Goal: Task Accomplishment & Management: Complete application form

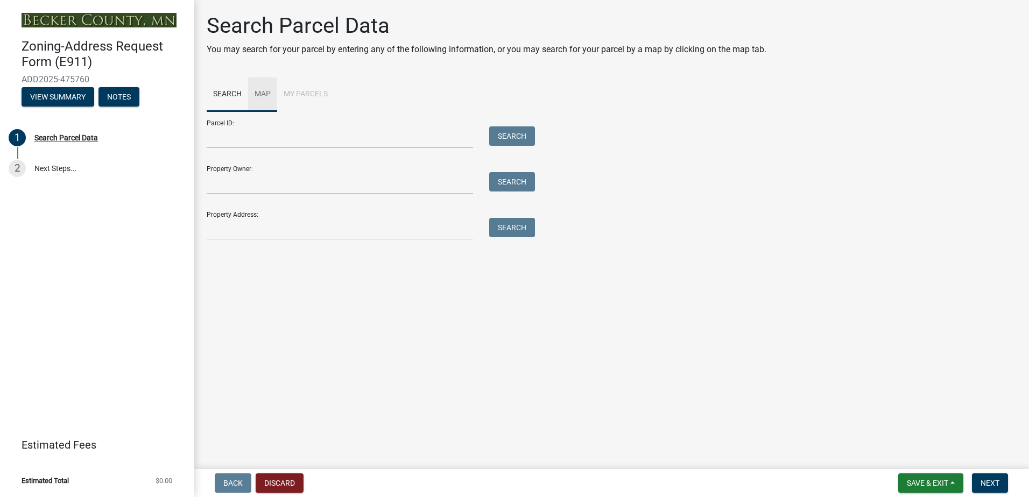
click at [258, 89] on link "Map" at bounding box center [262, 94] width 29 height 34
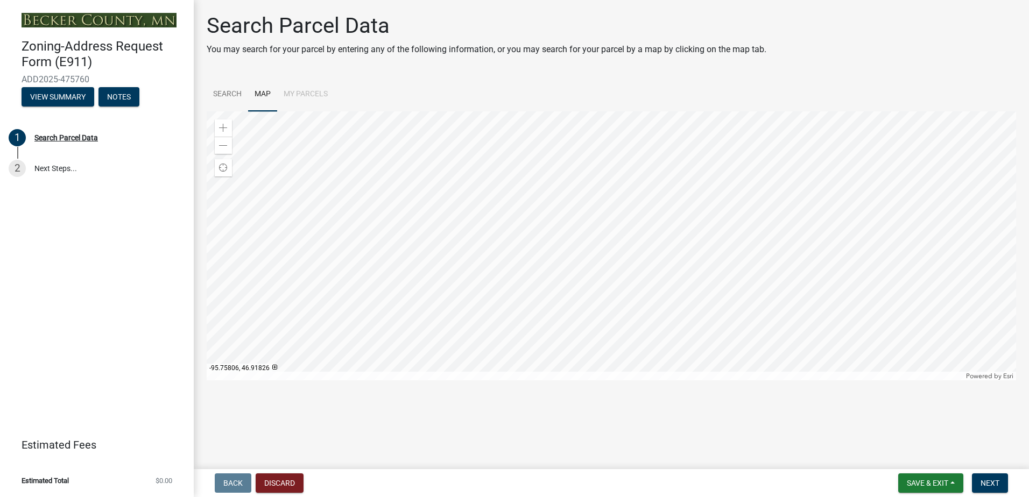
click at [591, 254] on div at bounding box center [611, 245] width 809 height 269
click at [703, 213] on div at bounding box center [611, 245] width 809 height 269
click at [554, 273] on div at bounding box center [611, 245] width 809 height 269
click at [478, 357] on div at bounding box center [611, 245] width 809 height 269
click at [526, 343] on div at bounding box center [611, 245] width 809 height 269
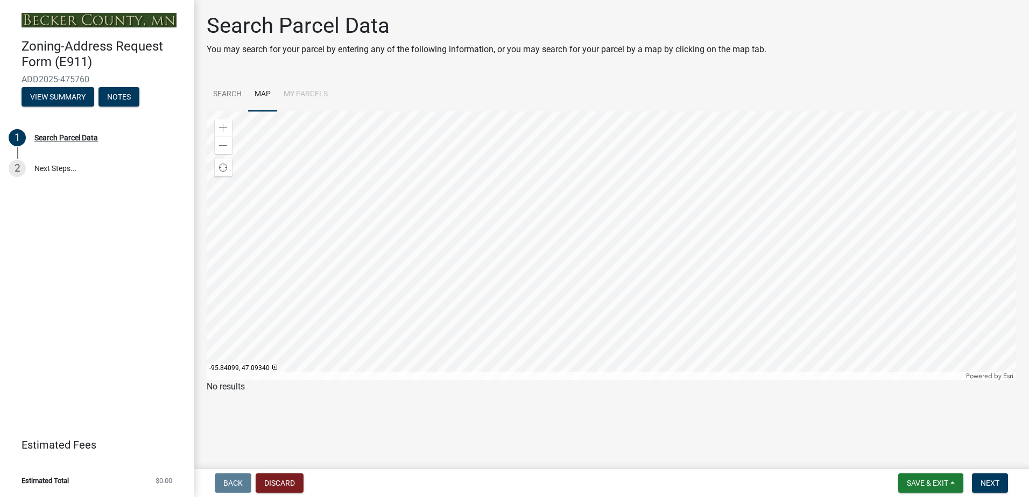
click at [477, 247] on div at bounding box center [611, 245] width 809 height 269
click at [522, 217] on div at bounding box center [611, 245] width 809 height 269
click at [223, 128] on span at bounding box center [223, 128] width 9 height 9
click at [554, 238] on div at bounding box center [611, 245] width 809 height 269
click at [220, 126] on span at bounding box center [223, 128] width 9 height 9
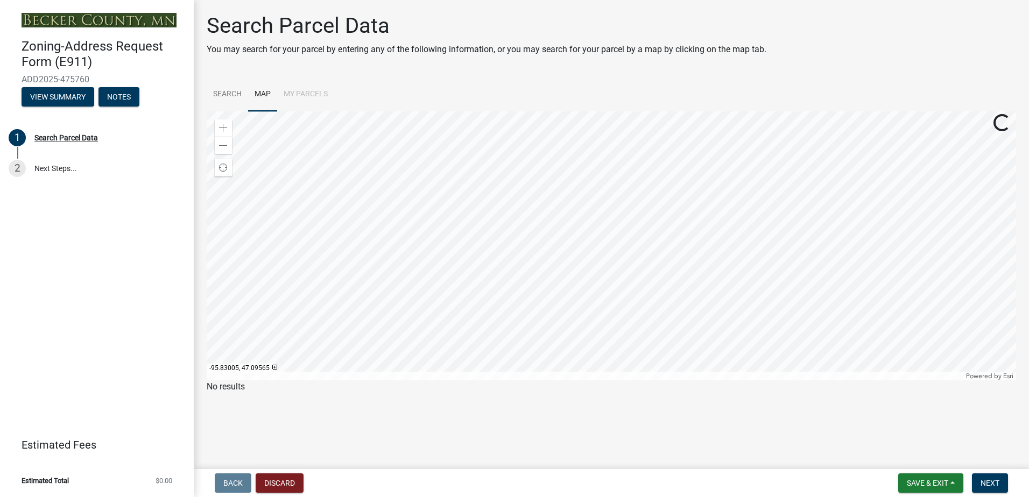
click at [553, 222] on div at bounding box center [611, 245] width 809 height 269
click at [216, 127] on div "Zoom in" at bounding box center [223, 127] width 17 height 17
click at [224, 127] on span at bounding box center [223, 128] width 9 height 9
click at [497, 187] on div at bounding box center [611, 245] width 809 height 269
click at [224, 128] on span at bounding box center [223, 128] width 9 height 9
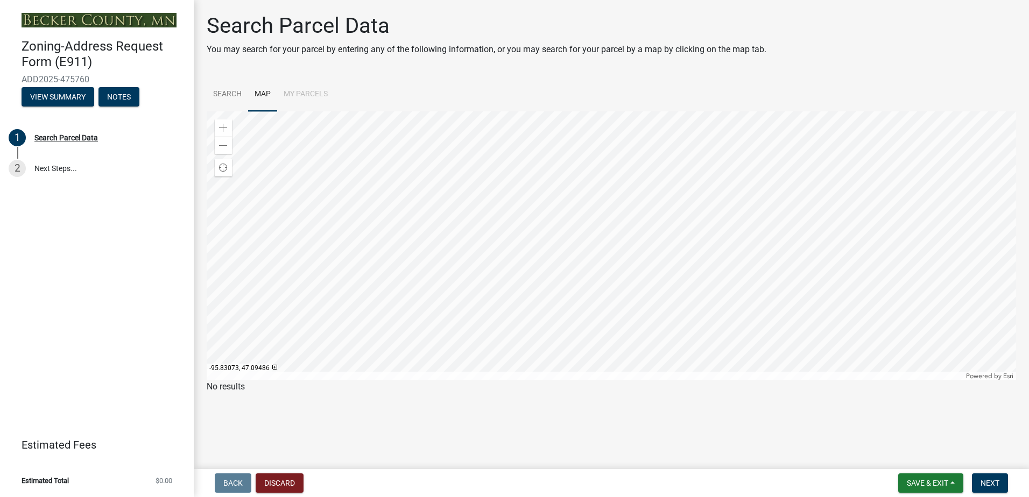
click at [576, 257] on div at bounding box center [611, 245] width 809 height 269
click at [225, 124] on span at bounding box center [223, 128] width 9 height 9
click at [506, 242] on div at bounding box center [611, 245] width 809 height 269
click at [571, 262] on div at bounding box center [611, 245] width 809 height 269
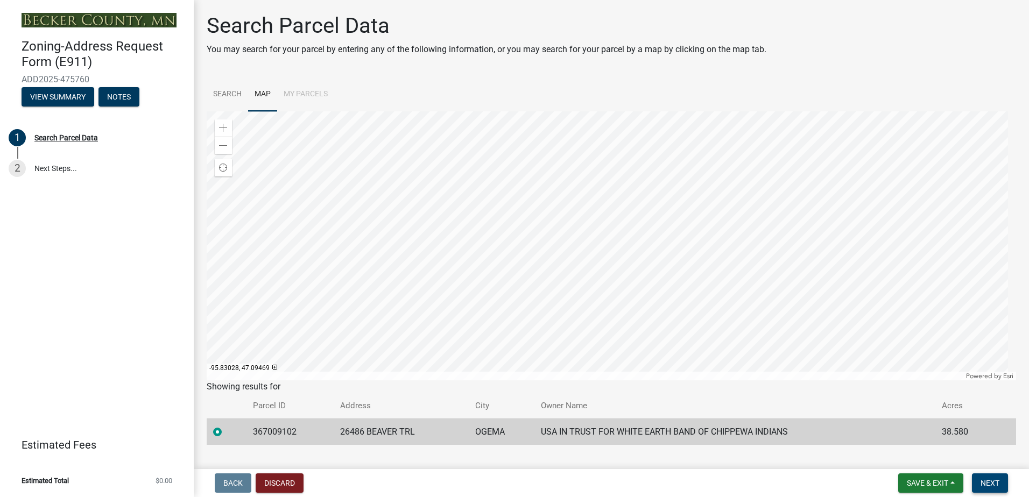
click at [987, 483] on span "Next" at bounding box center [989, 483] width 19 height 9
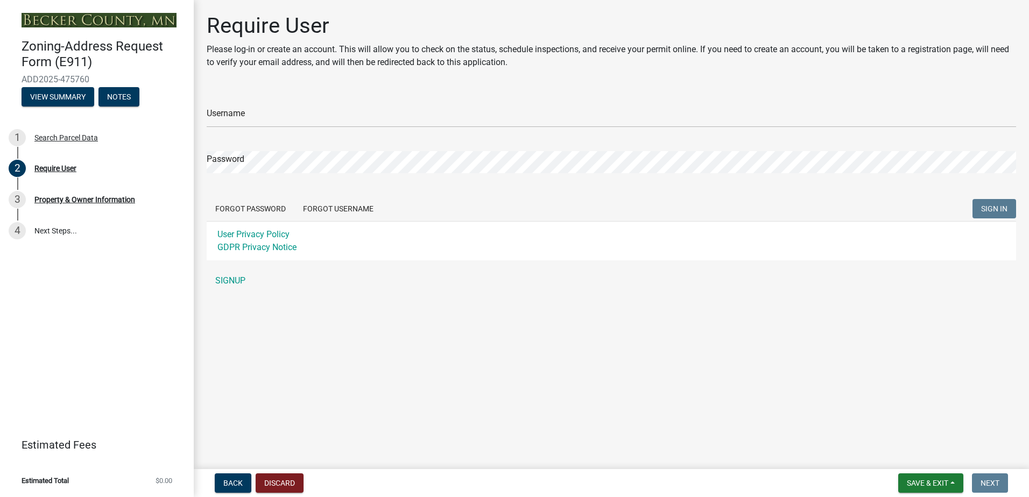
click at [228, 278] on link "SIGNUP" at bounding box center [611, 281] width 809 height 22
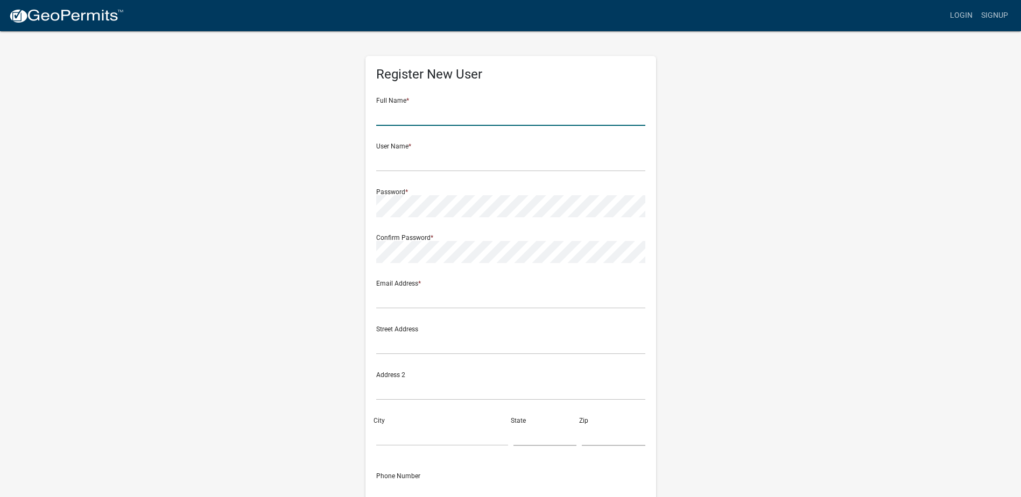
click at [439, 118] on input "text" at bounding box center [510, 115] width 269 height 22
type input "n"
type input "[PERSON_NAME]"
type input "WEHA4663"
click at [445, 115] on input "[PERSON_NAME]" at bounding box center [510, 115] width 269 height 22
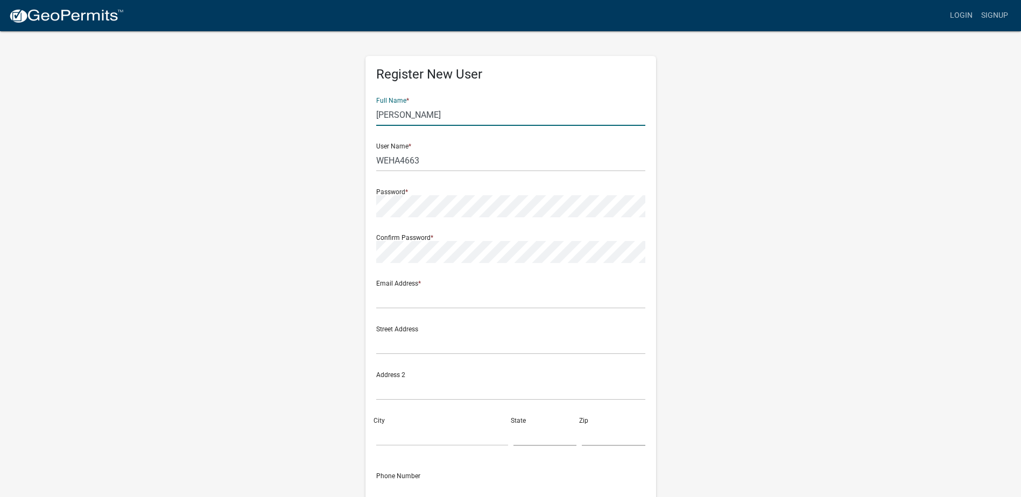
click at [445, 115] on input "[PERSON_NAME]" at bounding box center [510, 115] width 269 height 22
type input "White Earth Housing Authority"
click at [472, 296] on input "text" at bounding box center [510, 298] width 269 height 22
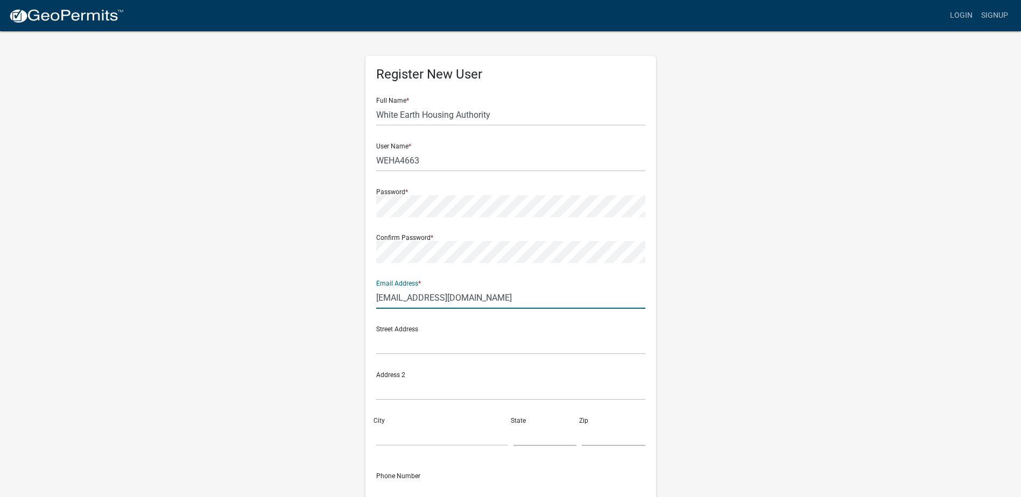
type input "[EMAIL_ADDRESS][DOMAIN_NAME]"
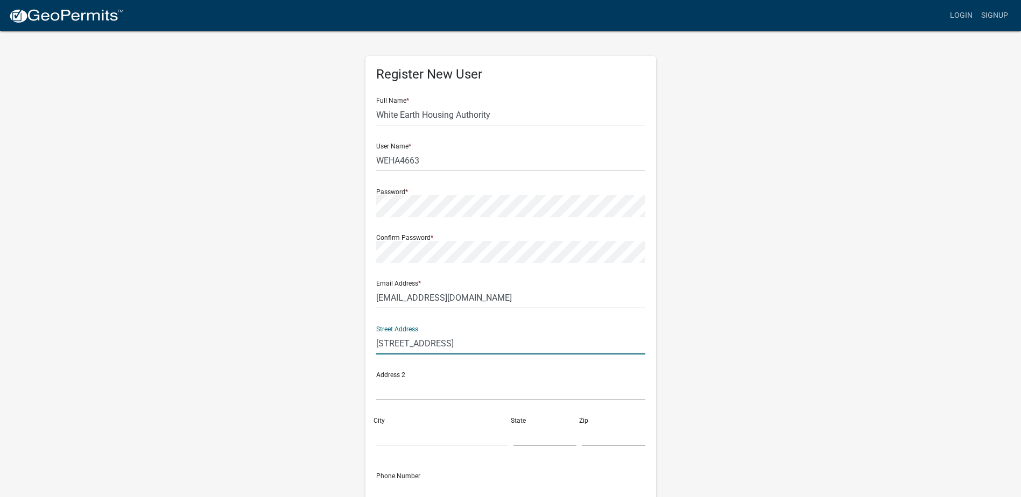
type input "[STREET_ADDRESS]"
type input "waubun"
type input "mn"
type input "56589"
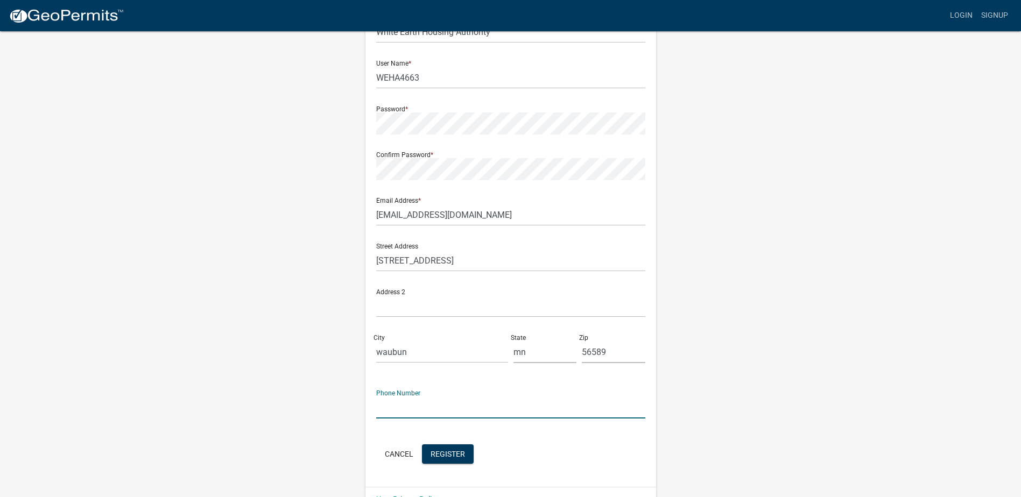
scroll to position [109, 0]
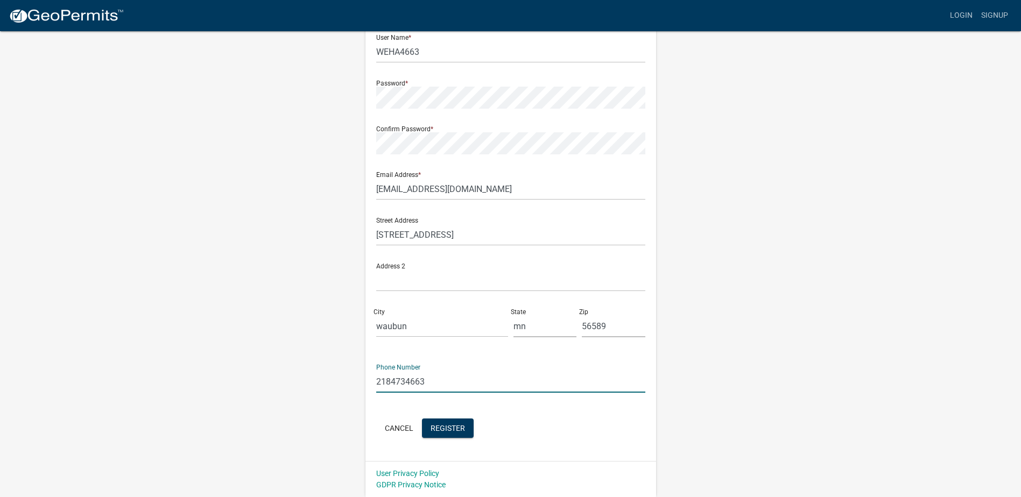
type input "2184734663"
click at [452, 424] on span "Register" at bounding box center [447, 427] width 34 height 9
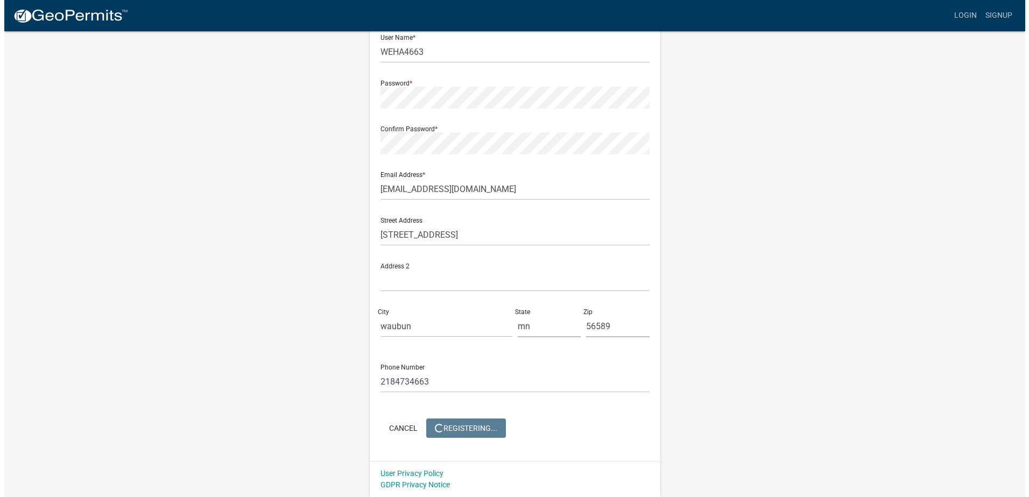
scroll to position [0, 0]
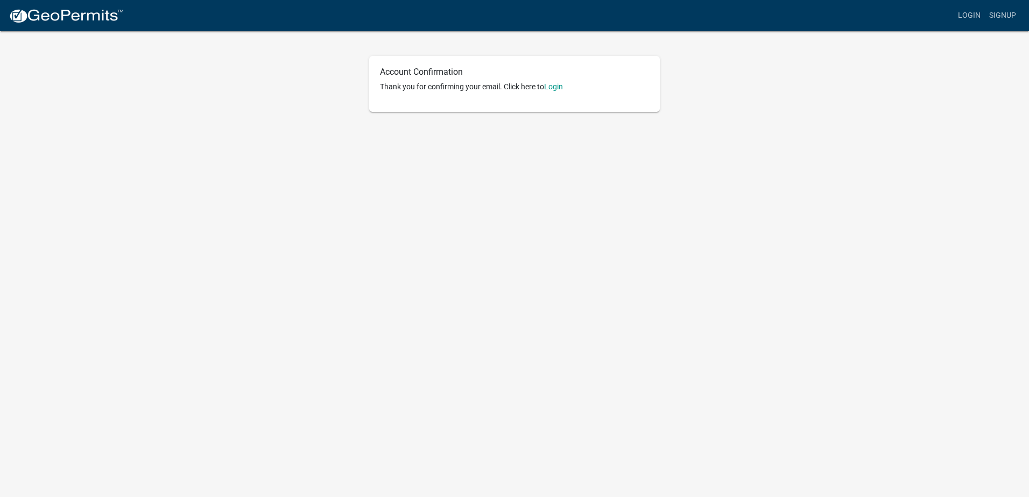
click at [561, 90] on link "Login" at bounding box center [553, 86] width 19 height 9
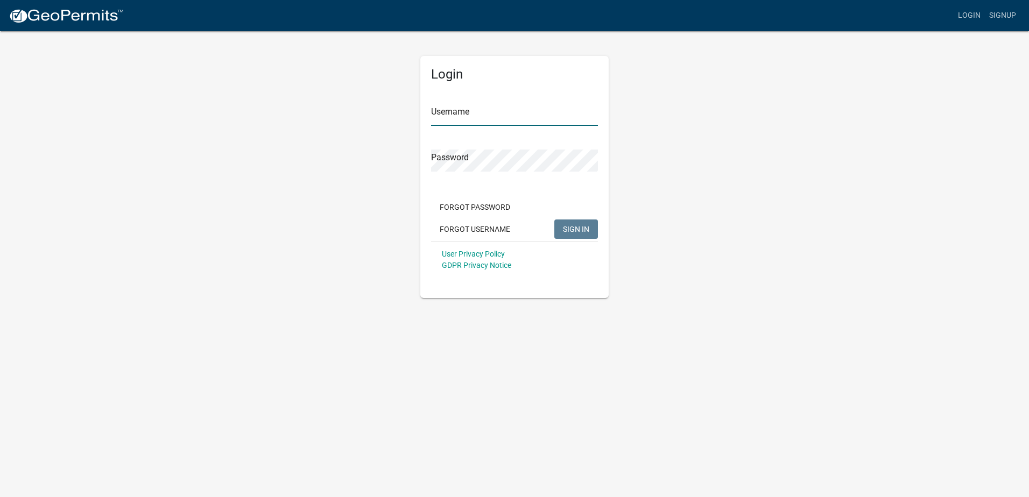
type input "WEHA4663"
click at [574, 225] on span "SIGN IN" at bounding box center [576, 228] width 26 height 9
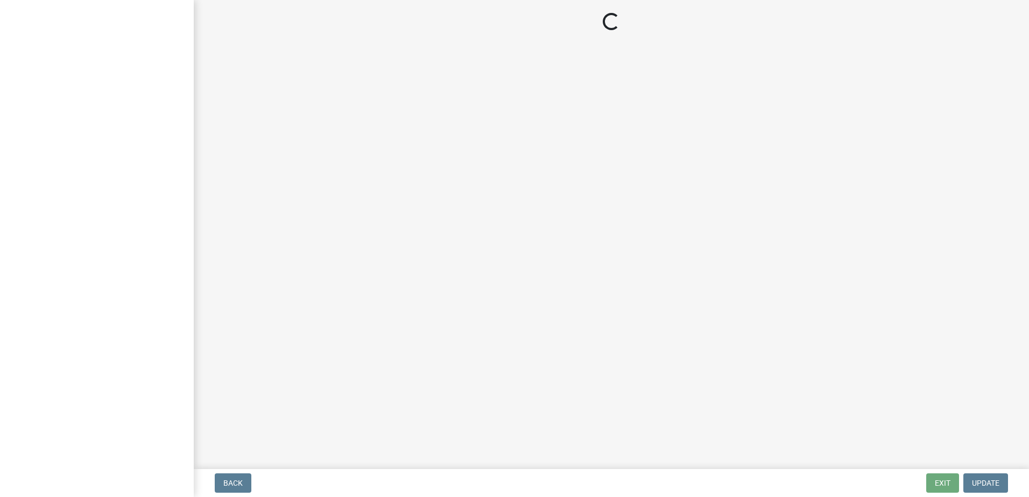
select select "46cbe7a2-a0f9-4dad-9a35-117cd0e9e6f7"
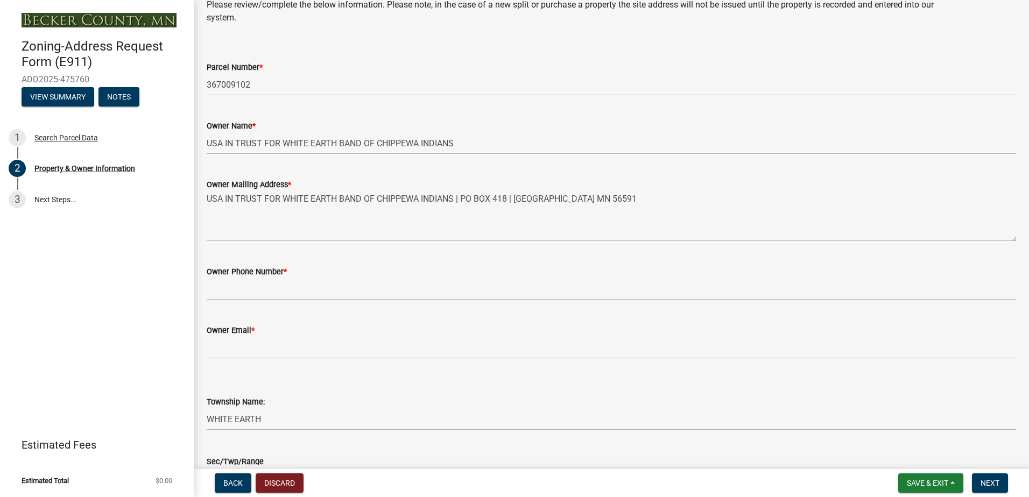
scroll to position [38, 0]
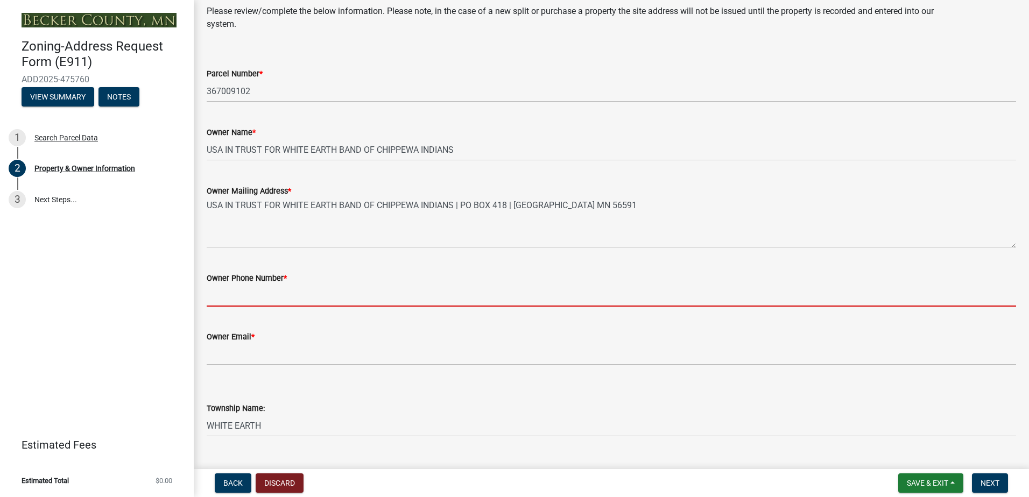
click at [447, 296] on input "Owner Phone Number *" at bounding box center [611, 296] width 809 height 22
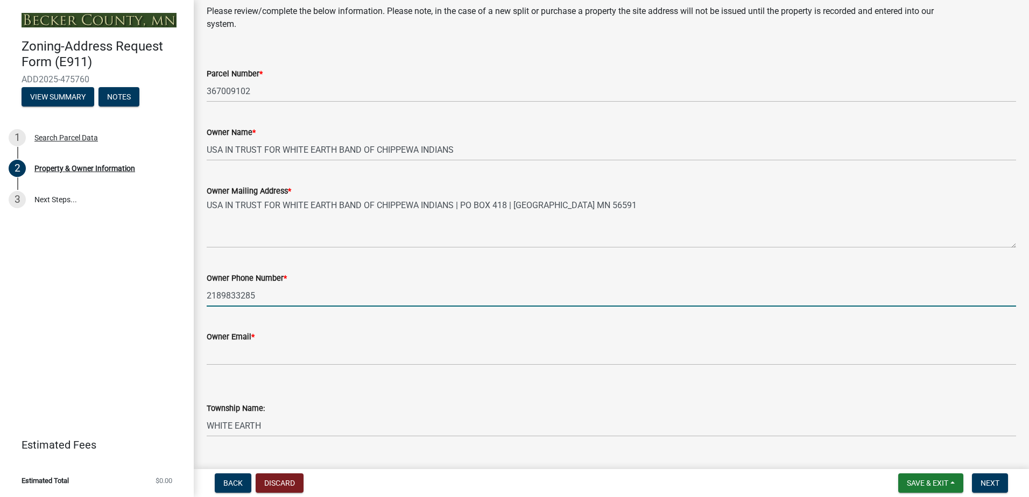
type input "2189833285"
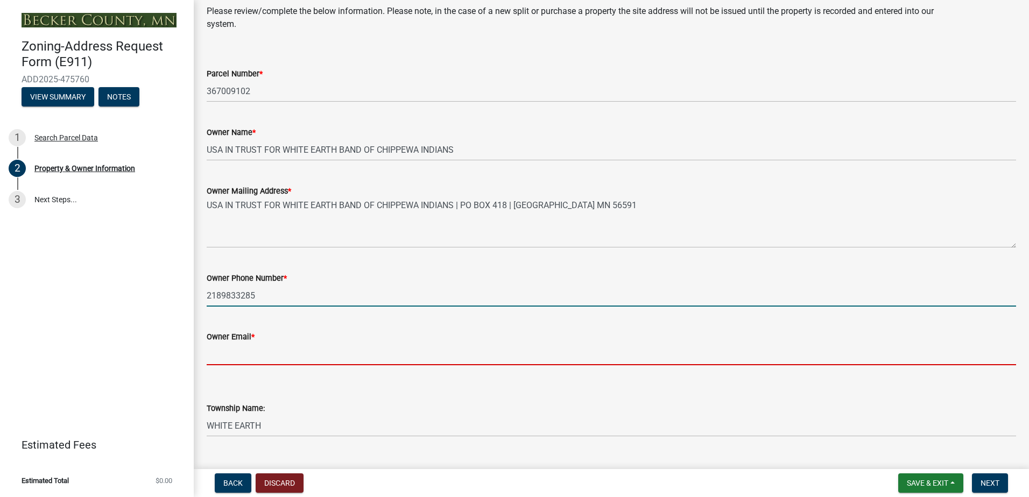
click at [363, 357] on input "Owner Email *" at bounding box center [611, 354] width 809 height 22
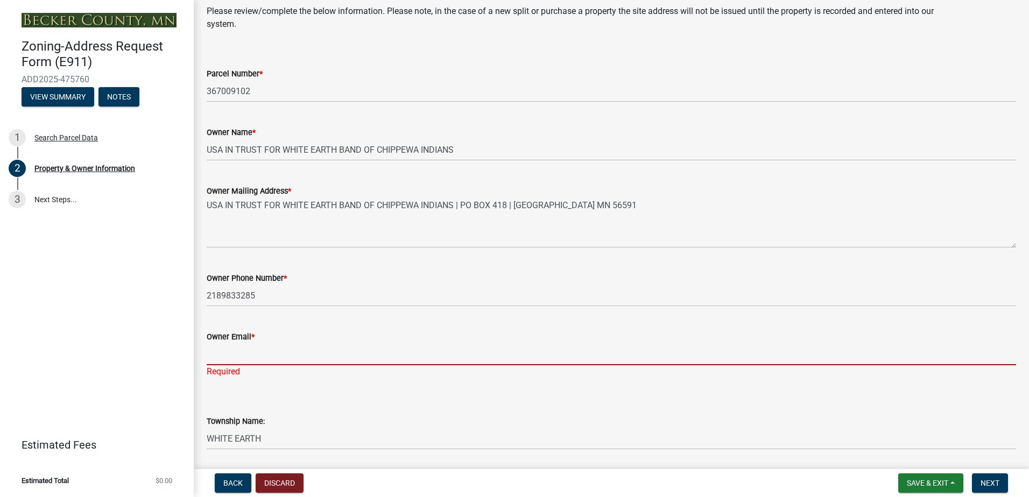
click at [442, 364] on input "Owner Email *" at bounding box center [611, 354] width 809 height 22
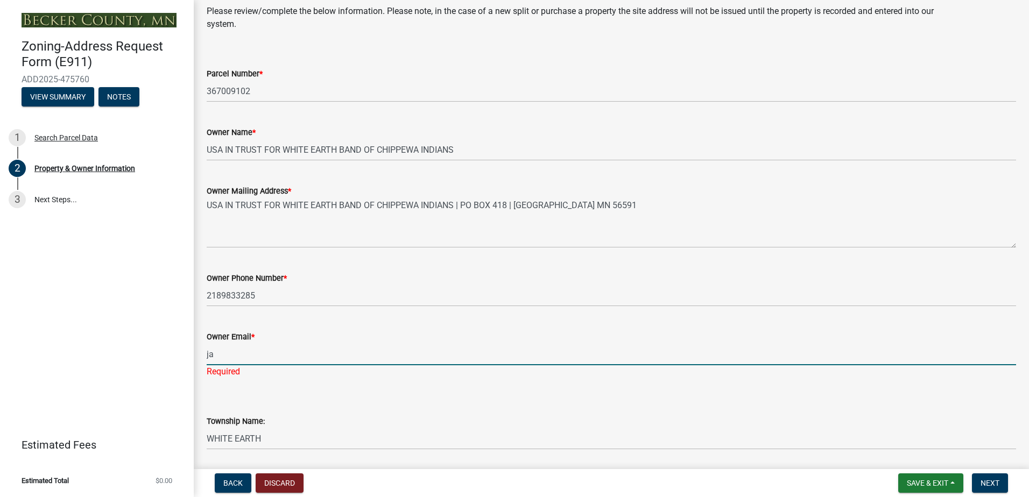
type input "j"
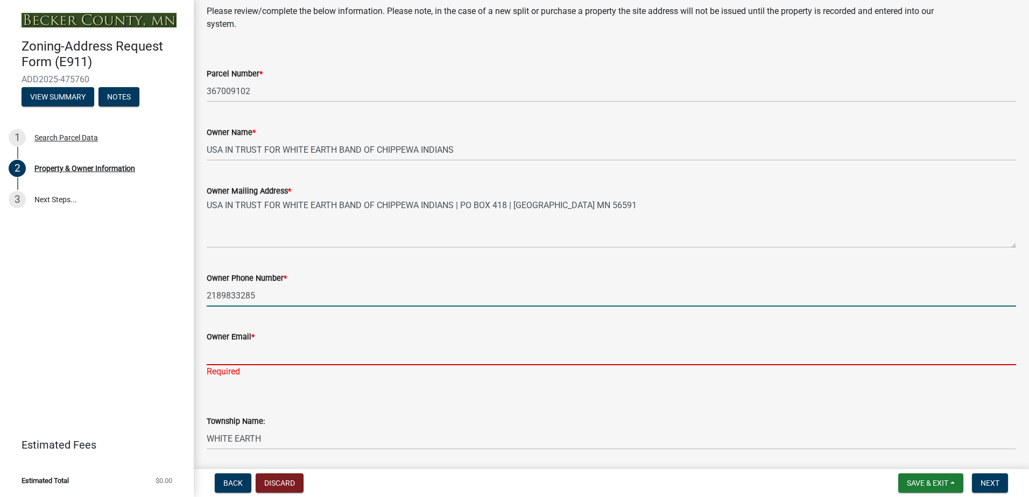
click at [404, 302] on input "2189833285" at bounding box center [611, 296] width 809 height 22
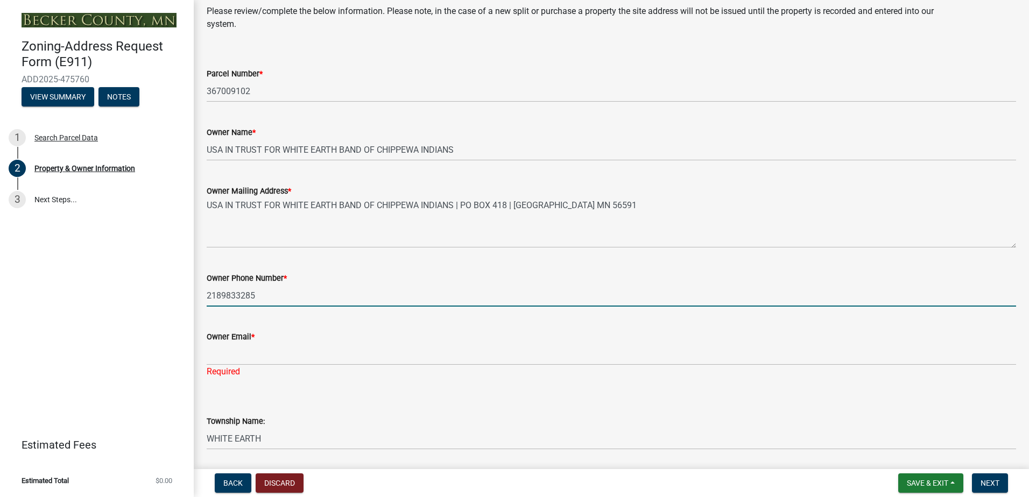
click at [404, 302] on input "2189833285" at bounding box center [611, 296] width 809 height 22
type input "2184734663"
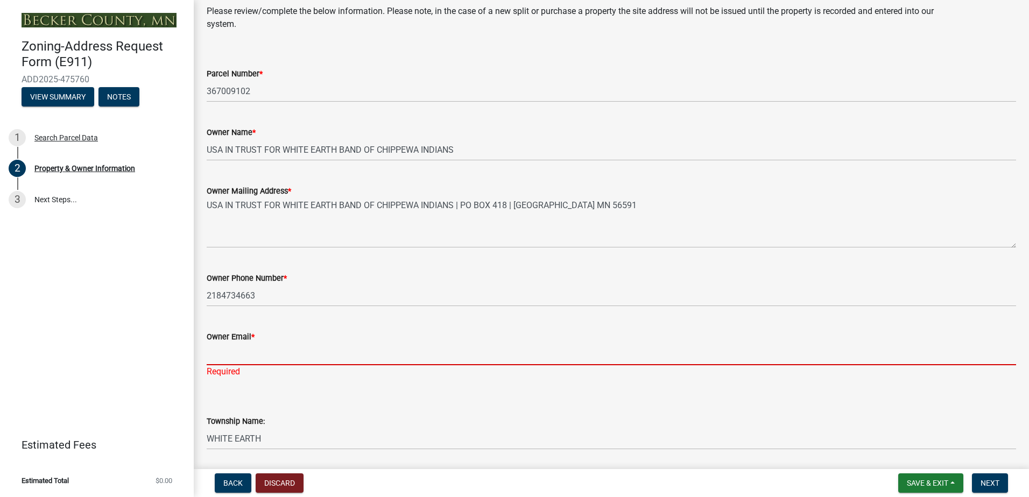
click at [381, 361] on input "Owner Email *" at bounding box center [611, 354] width 809 height 22
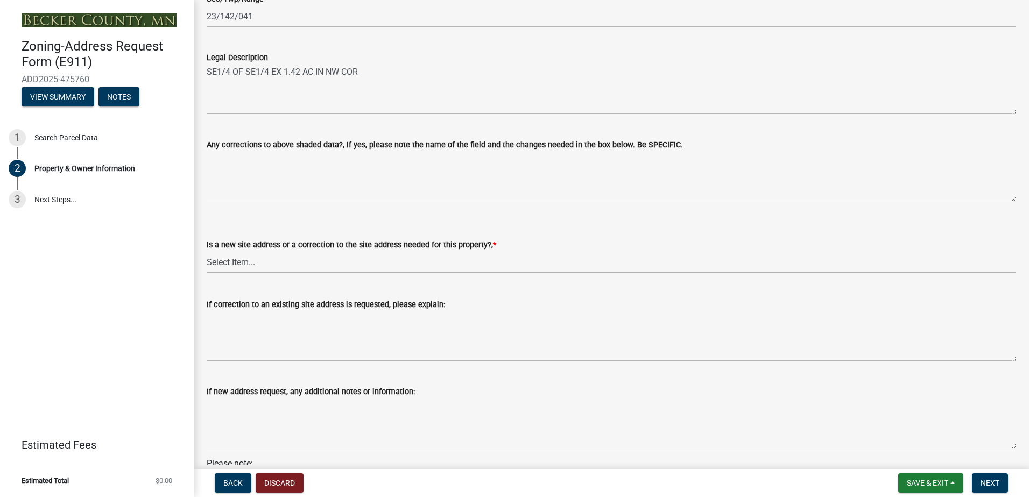
scroll to position [522, 0]
type input "[EMAIL_ADDRESS][DOMAIN_NAME]"
click at [387, 263] on select "Select Item... New Site Address Needed Correction to Site Address Needed I alre…" at bounding box center [611, 260] width 809 height 22
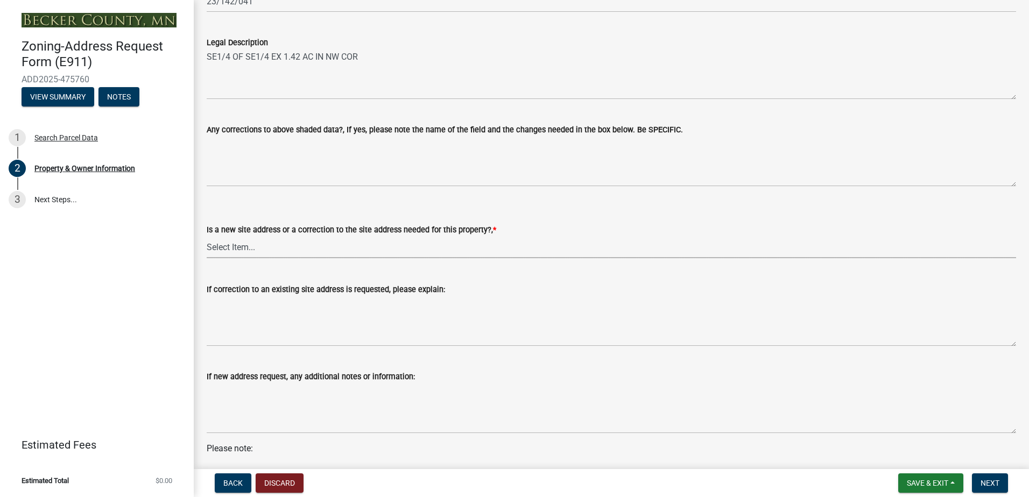
scroll to position [510, 0]
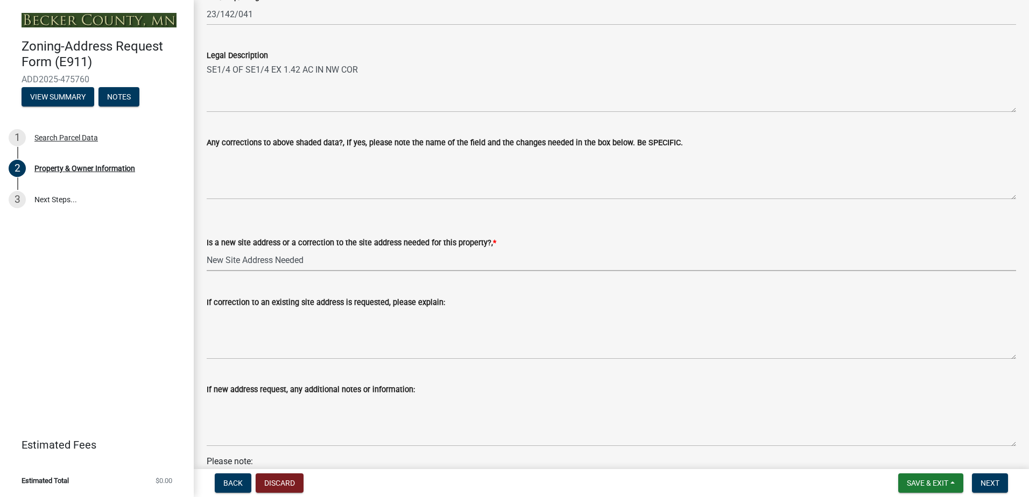
click at [207, 249] on select "Select Item... New Site Address Needed Correction to Site Address Needed I alre…" at bounding box center [611, 260] width 809 height 22
select select "089283cf-a855-4b61-bd43-ab3cb6f1e684"
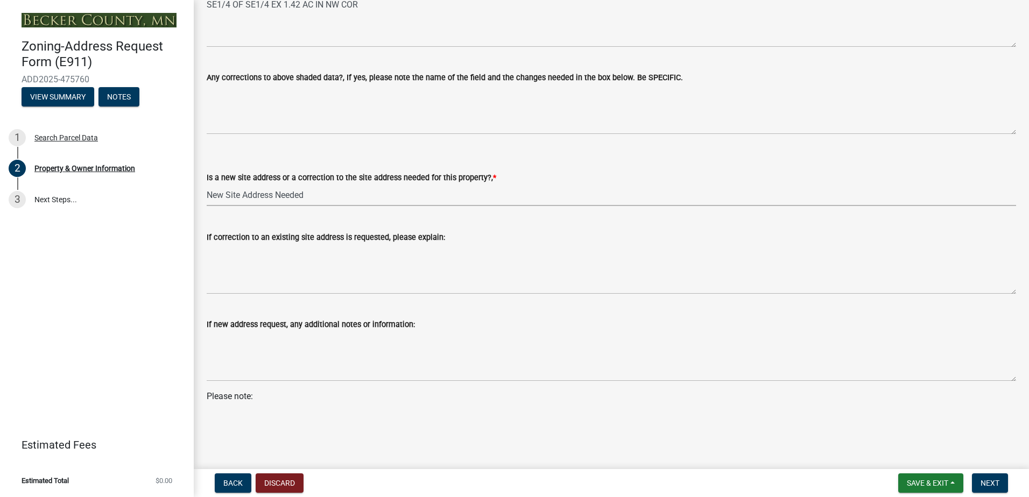
scroll to position [576, 0]
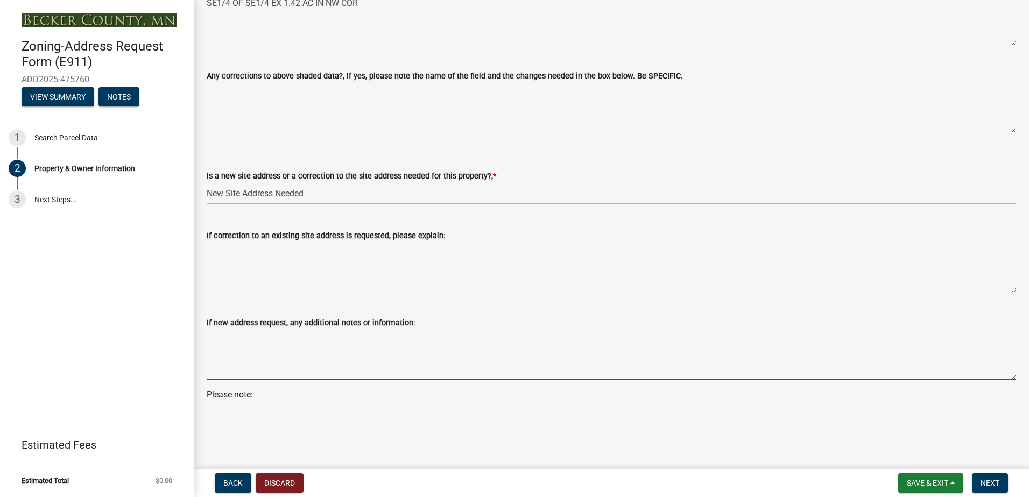
click at [339, 357] on textarea "If new address request, any additional notes or information:" at bounding box center [611, 354] width 809 height 51
type textarea "There was a house there many years ago that burned down and we cannot find any …"
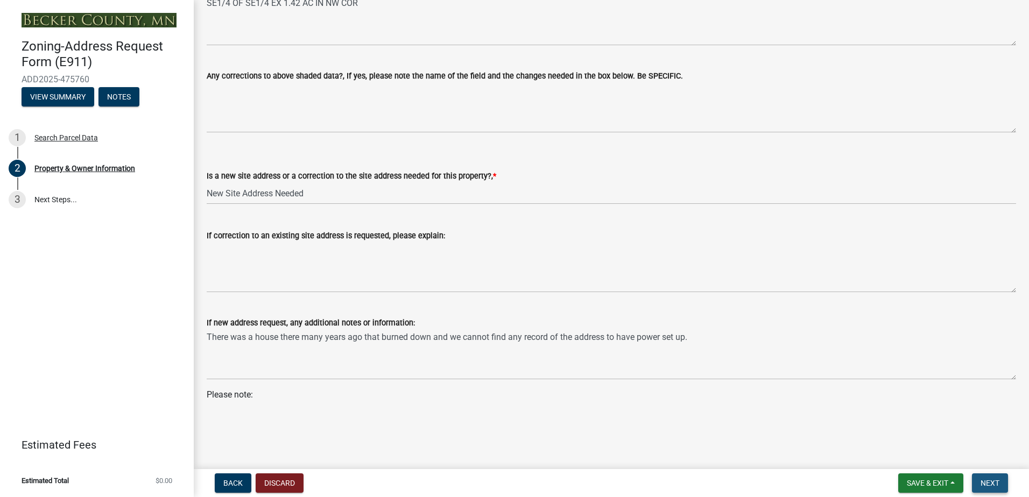
click at [987, 481] on span "Next" at bounding box center [989, 483] width 19 height 9
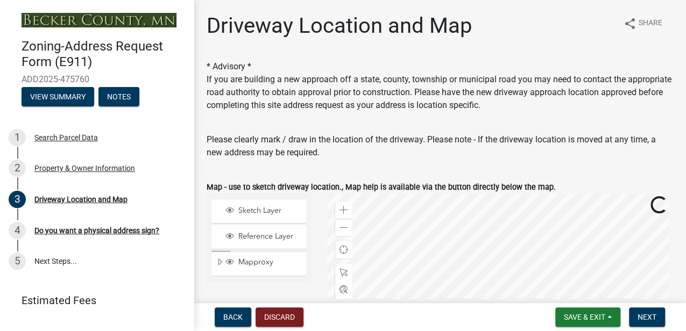
click at [472, 232] on div at bounding box center [500, 328] width 346 height 269
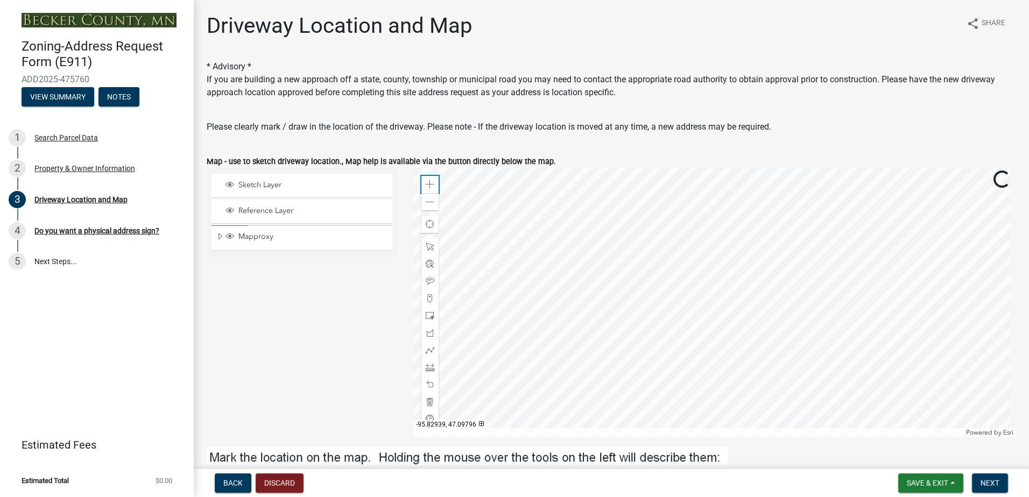
drag, startPoint x: 643, startPoint y: 0, endPoint x: 428, endPoint y: 188, distance: 285.6
click at [427, 188] on span at bounding box center [430, 184] width 9 height 9
click at [428, 187] on span at bounding box center [430, 184] width 9 height 9
click at [680, 310] on div at bounding box center [714, 302] width 603 height 269
click at [431, 185] on span at bounding box center [430, 184] width 9 height 9
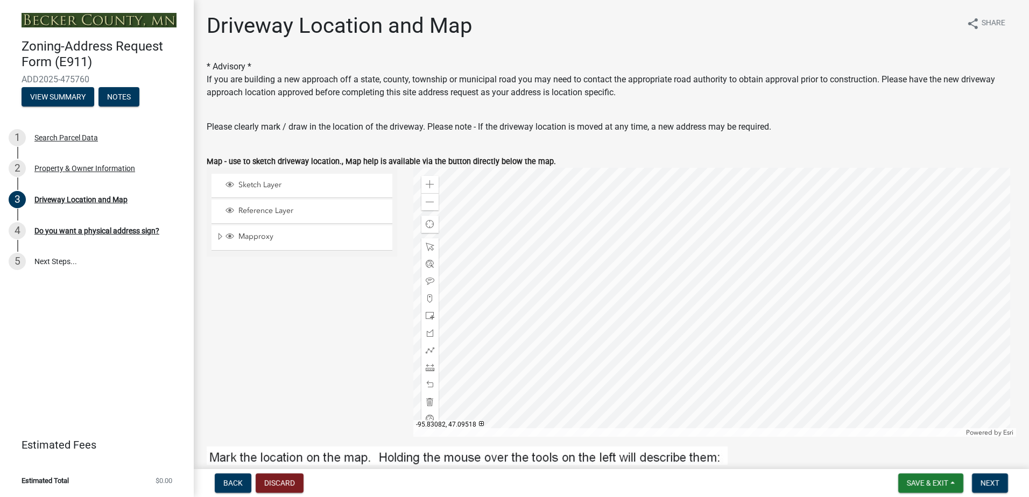
click at [639, 286] on div at bounding box center [714, 302] width 603 height 269
click at [686, 280] on div at bounding box center [714, 302] width 603 height 269
click at [297, 186] on span "Sketch Layer" at bounding box center [312, 185] width 153 height 10
click at [637, 288] on div at bounding box center [714, 302] width 603 height 269
click at [426, 317] on span at bounding box center [430, 316] width 9 height 9
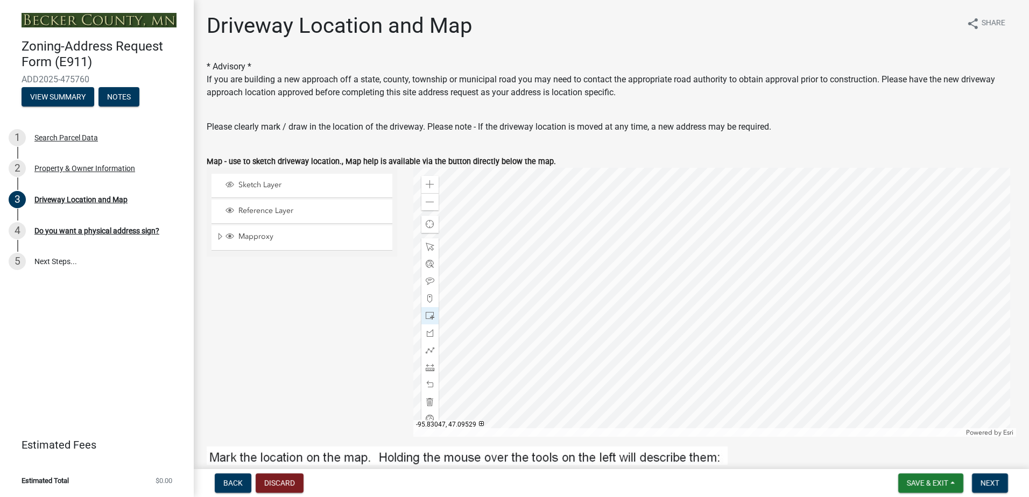
click at [667, 263] on div at bounding box center [714, 302] width 603 height 269
click at [429, 387] on span at bounding box center [430, 384] width 9 height 9
click at [428, 334] on span at bounding box center [430, 333] width 9 height 9
click at [642, 288] on div at bounding box center [714, 302] width 603 height 269
click at [667, 251] on div at bounding box center [714, 302] width 603 height 269
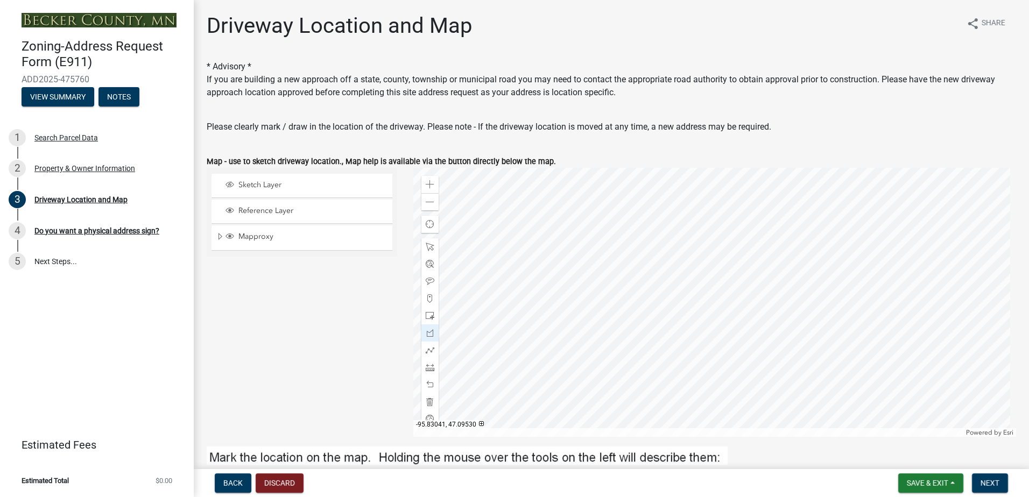
click at [680, 260] on div at bounding box center [714, 302] width 603 height 269
click at [656, 298] on div at bounding box center [714, 302] width 603 height 269
click at [653, 301] on div at bounding box center [714, 302] width 603 height 269
click at [641, 291] on div at bounding box center [714, 302] width 603 height 269
click at [310, 185] on span "Sketch Layer" at bounding box center [312, 185] width 153 height 10
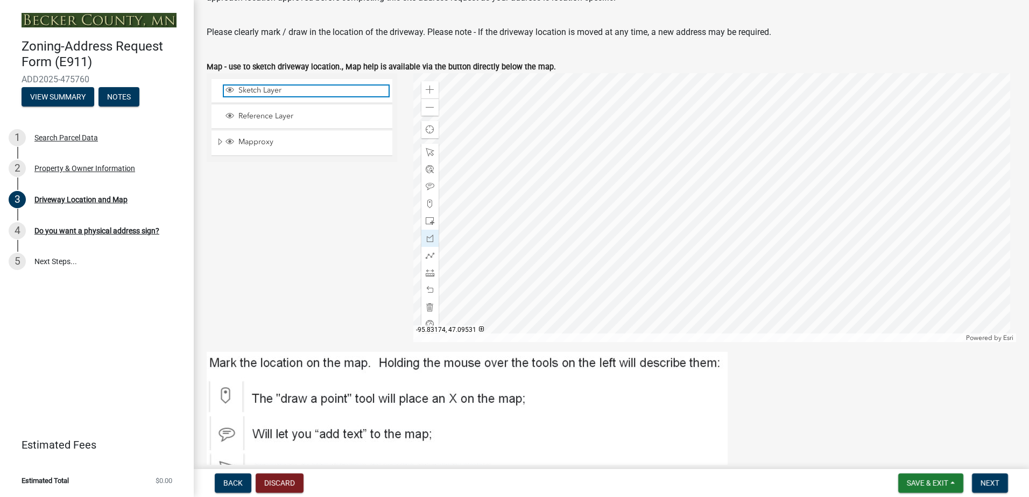
scroll to position [108, 0]
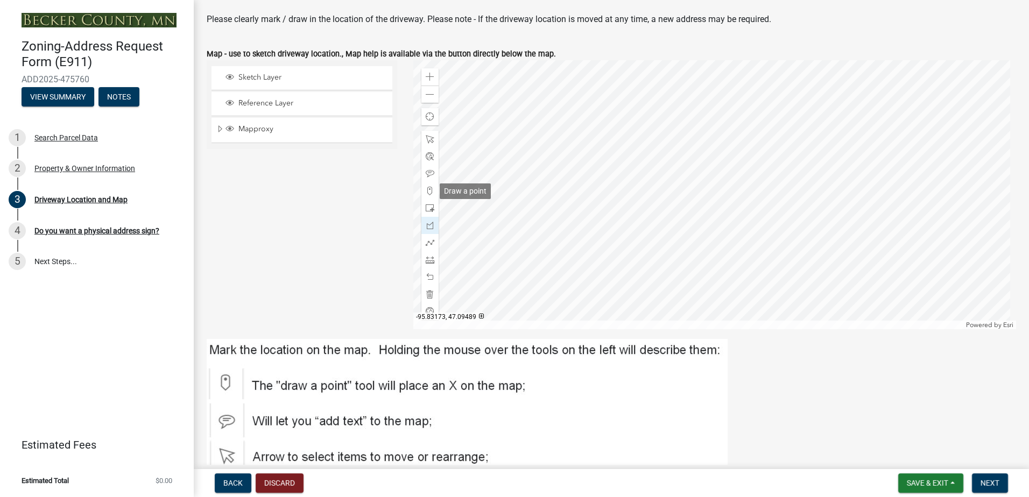
click at [430, 190] on span at bounding box center [430, 191] width 9 height 9
click at [648, 189] on div at bounding box center [714, 194] width 603 height 269
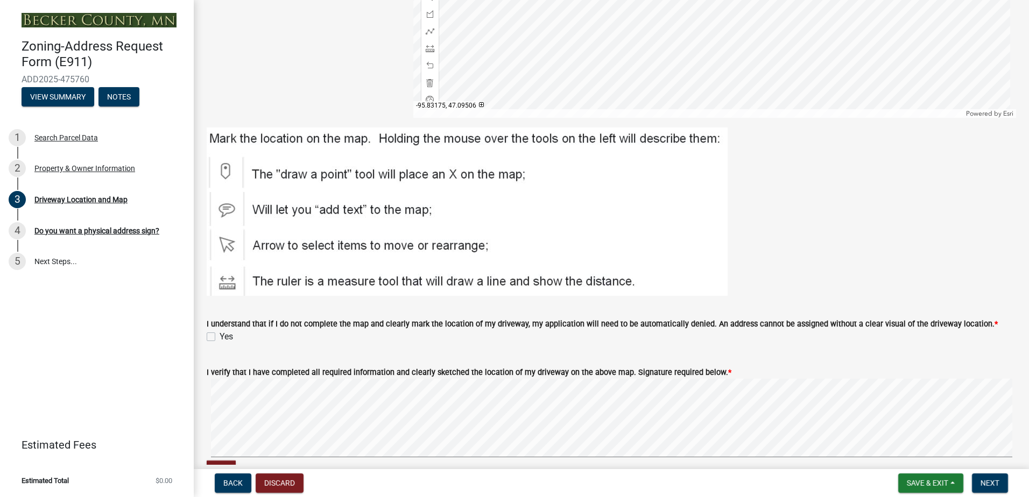
scroll to position [323, 0]
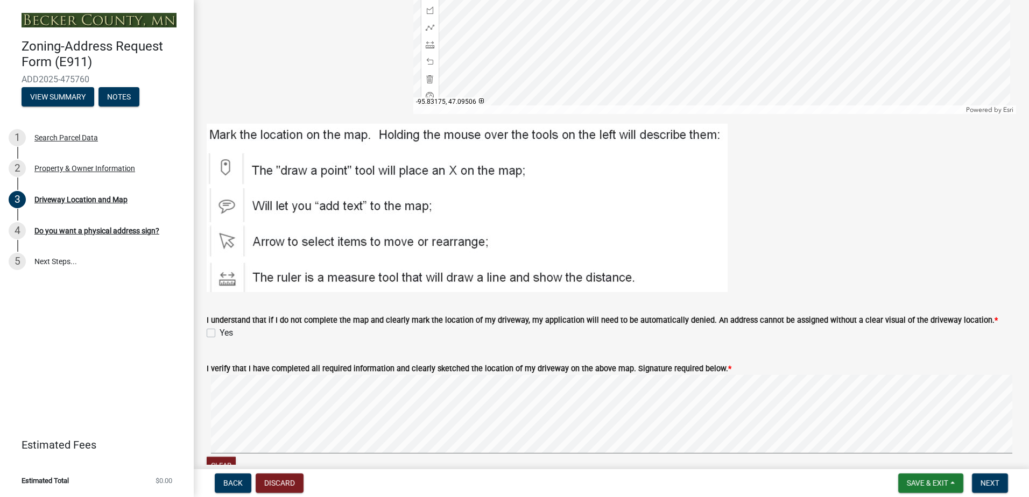
click at [220, 336] on label "Yes" at bounding box center [226, 333] width 13 height 13
click at [220, 334] on input "Yes" at bounding box center [223, 330] width 7 height 7
checkbox input "true"
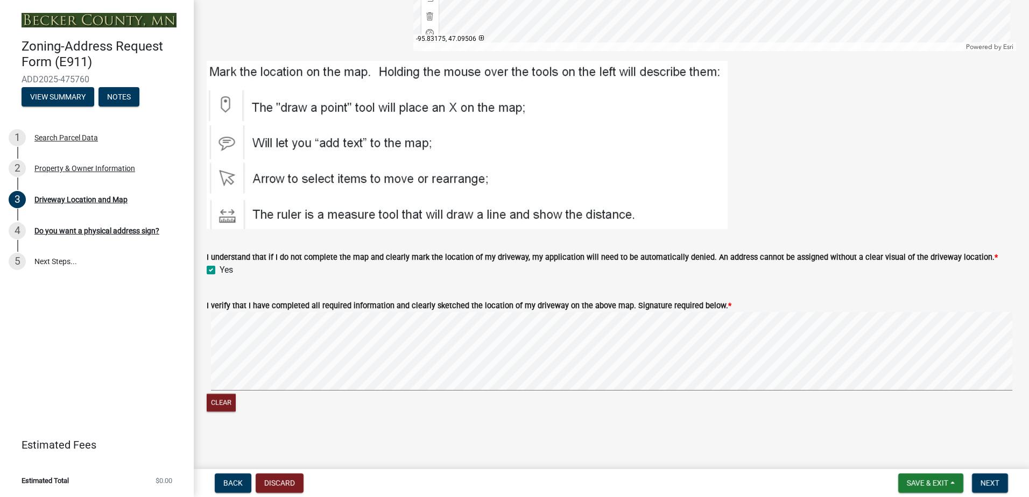
scroll to position [387, 0]
click at [986, 484] on span "Next" at bounding box center [989, 483] width 19 height 9
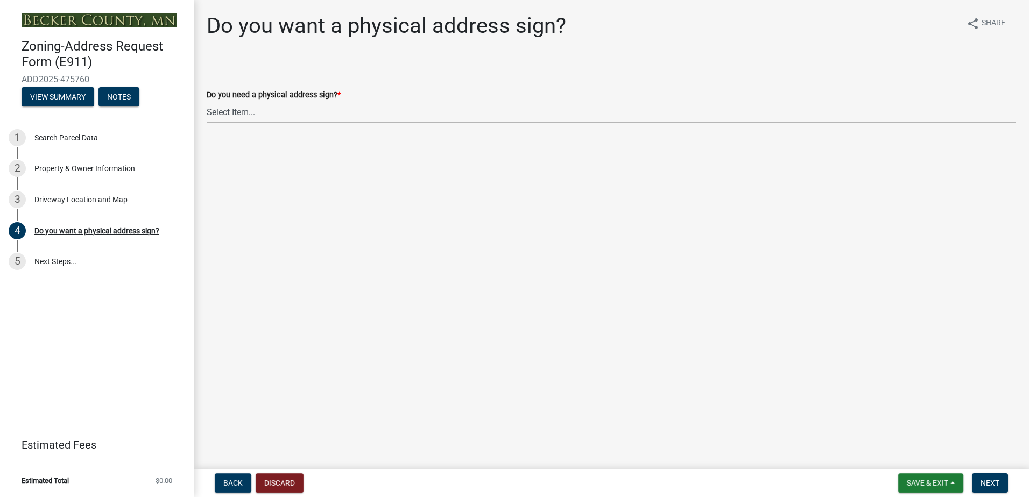
click at [257, 110] on select "Select Item... No sign needed. Please just email me my new address. Yes, I need…" at bounding box center [611, 112] width 809 height 22
click at [207, 101] on select "Select Item... No sign needed. Please just email me my new address. Yes, I need…" at bounding box center [611, 112] width 809 height 22
select select "f8ba959c-b2b7-4639-97d8-84ac0118e95c"
click at [984, 482] on span "Next" at bounding box center [989, 483] width 19 height 9
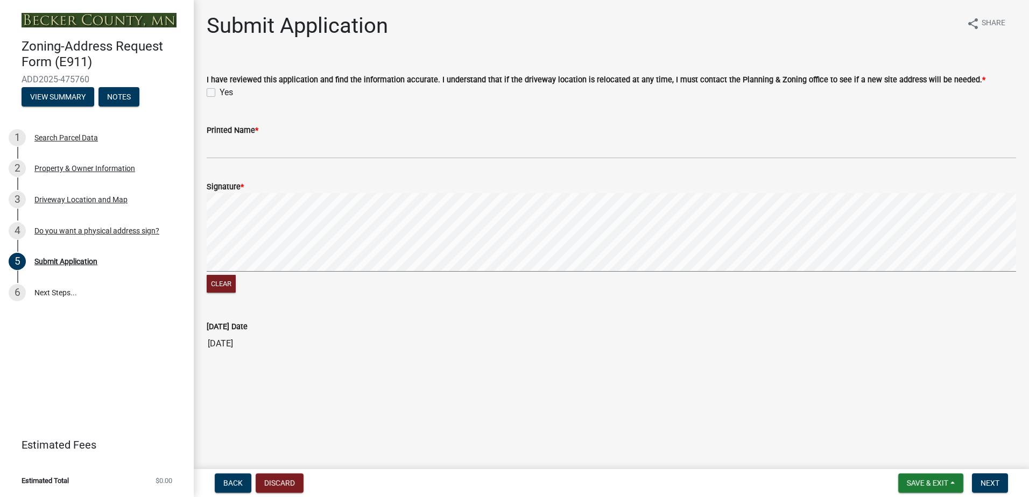
click at [220, 94] on label "Yes" at bounding box center [226, 92] width 13 height 13
click at [220, 93] on input "Yes" at bounding box center [223, 89] width 7 height 7
checkbox input "true"
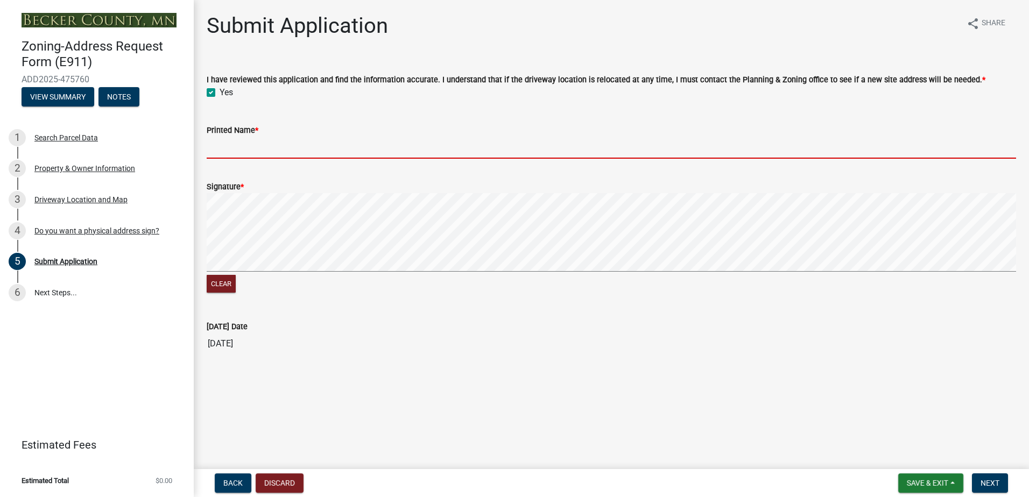
click at [264, 149] on input "Printed Name *" at bounding box center [611, 148] width 809 height 22
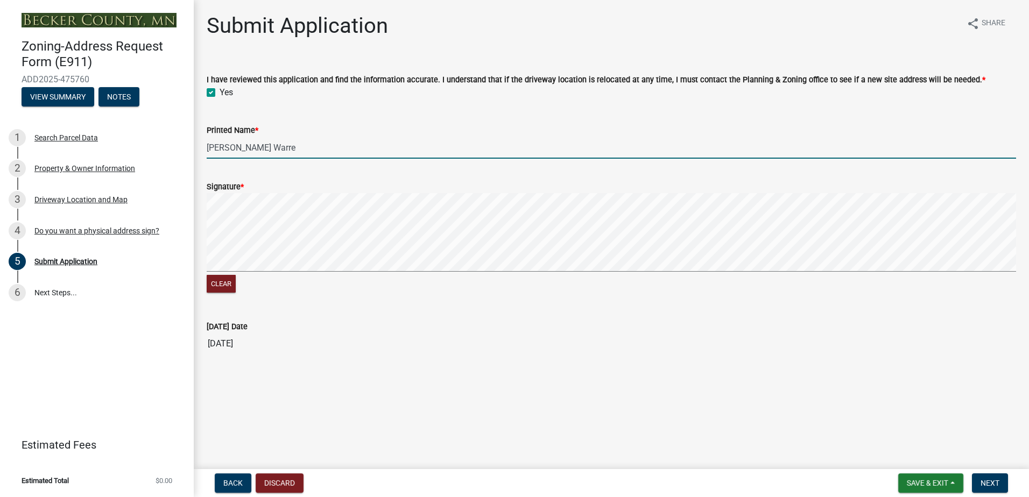
type input "[PERSON_NAME]"
click at [986, 480] on span "Next" at bounding box center [989, 483] width 19 height 9
